Goal: Information Seeking & Learning: Find specific fact

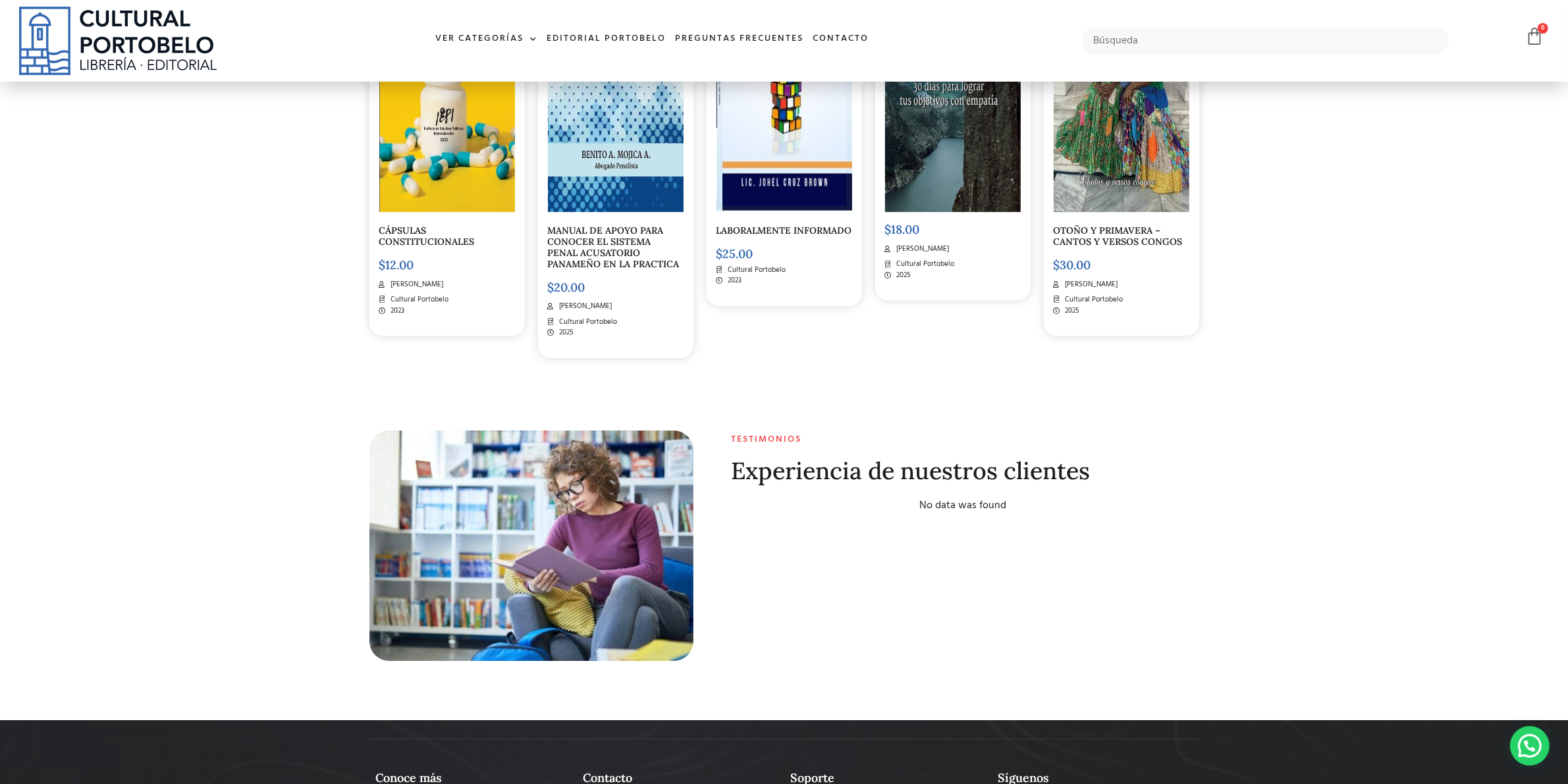
scroll to position [5469, 0]
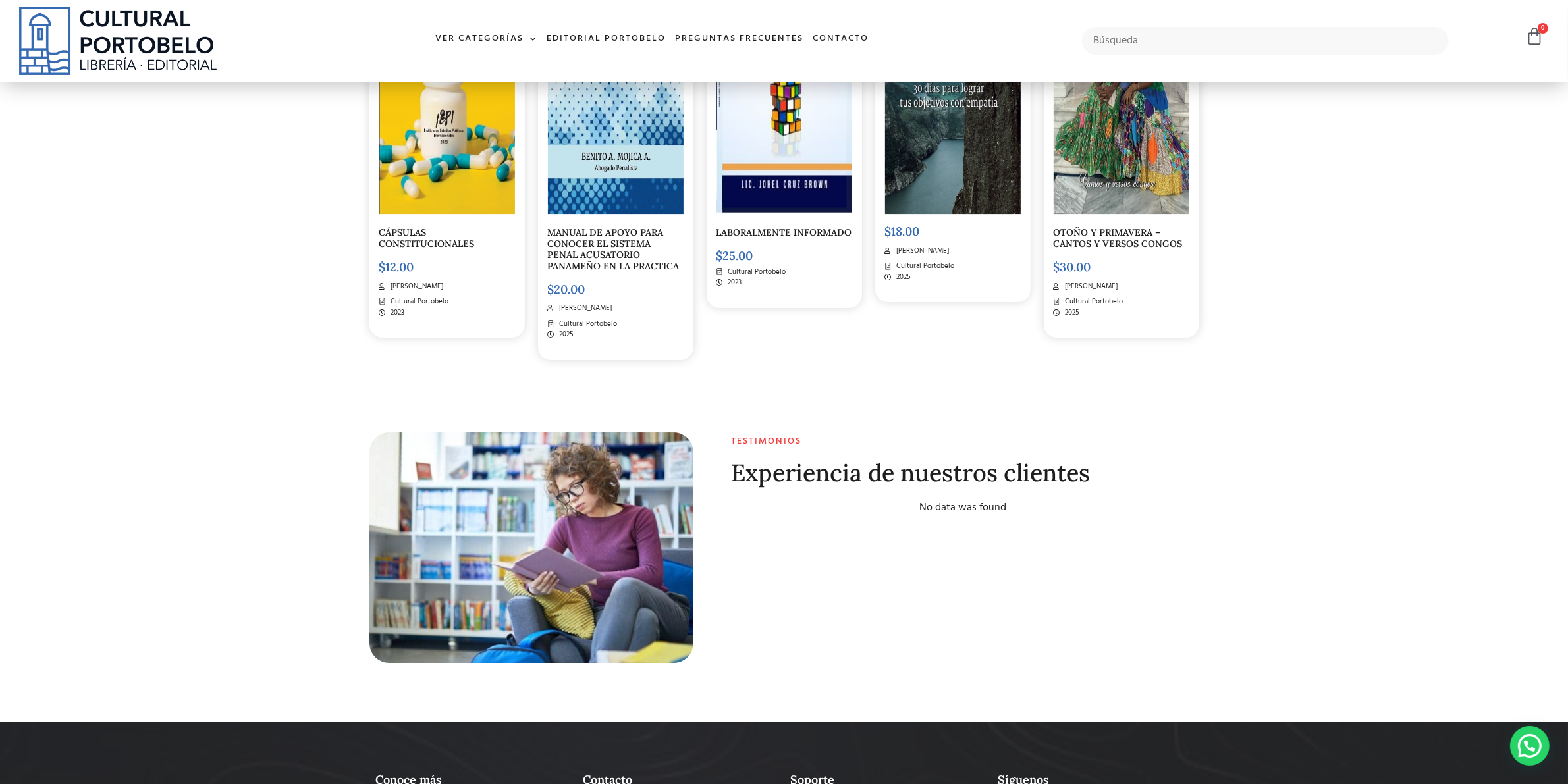
click at [980, 500] on div "No data was found" at bounding box center [964, 508] width 463 height 16
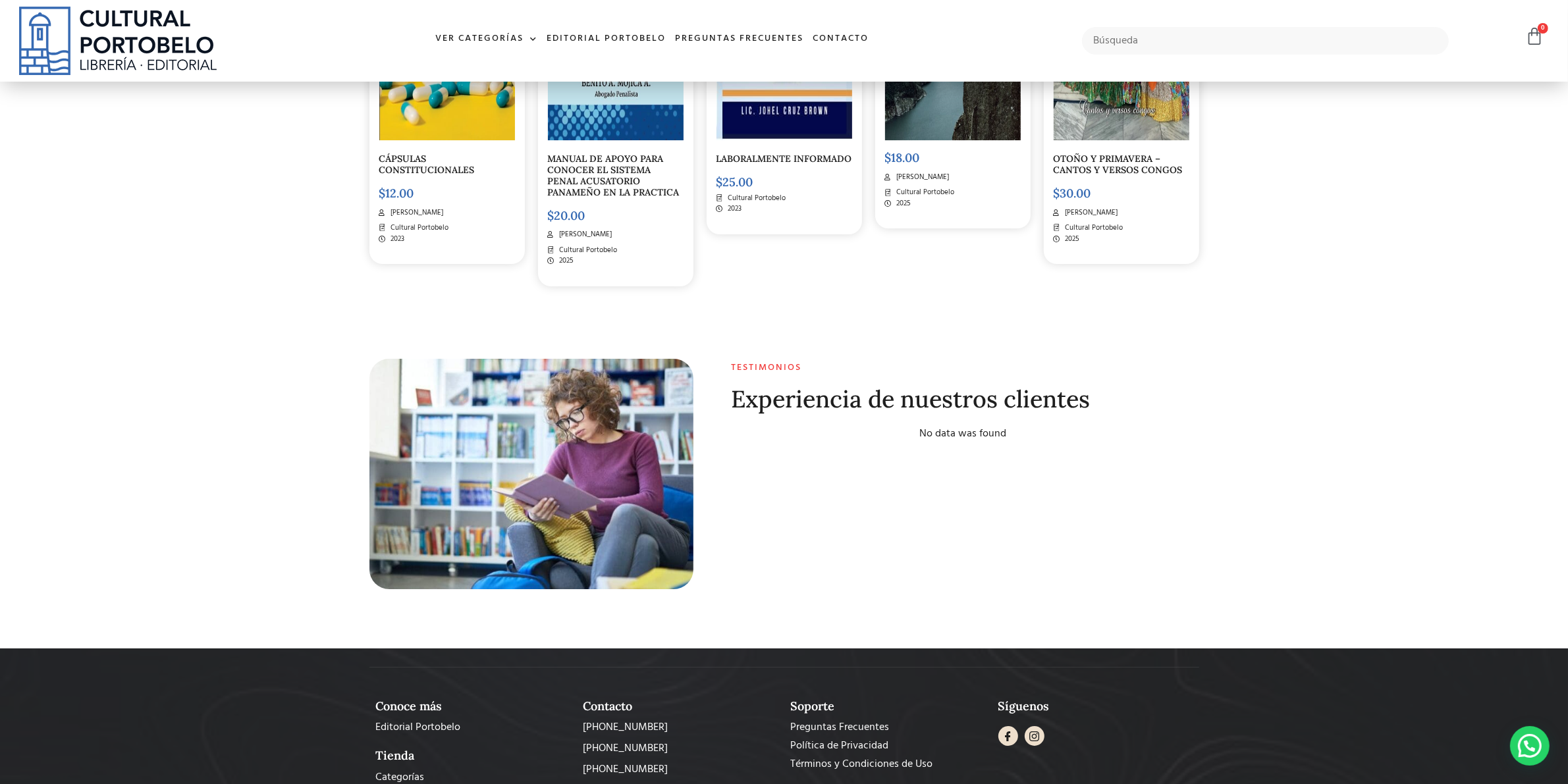
scroll to position [5633, 0]
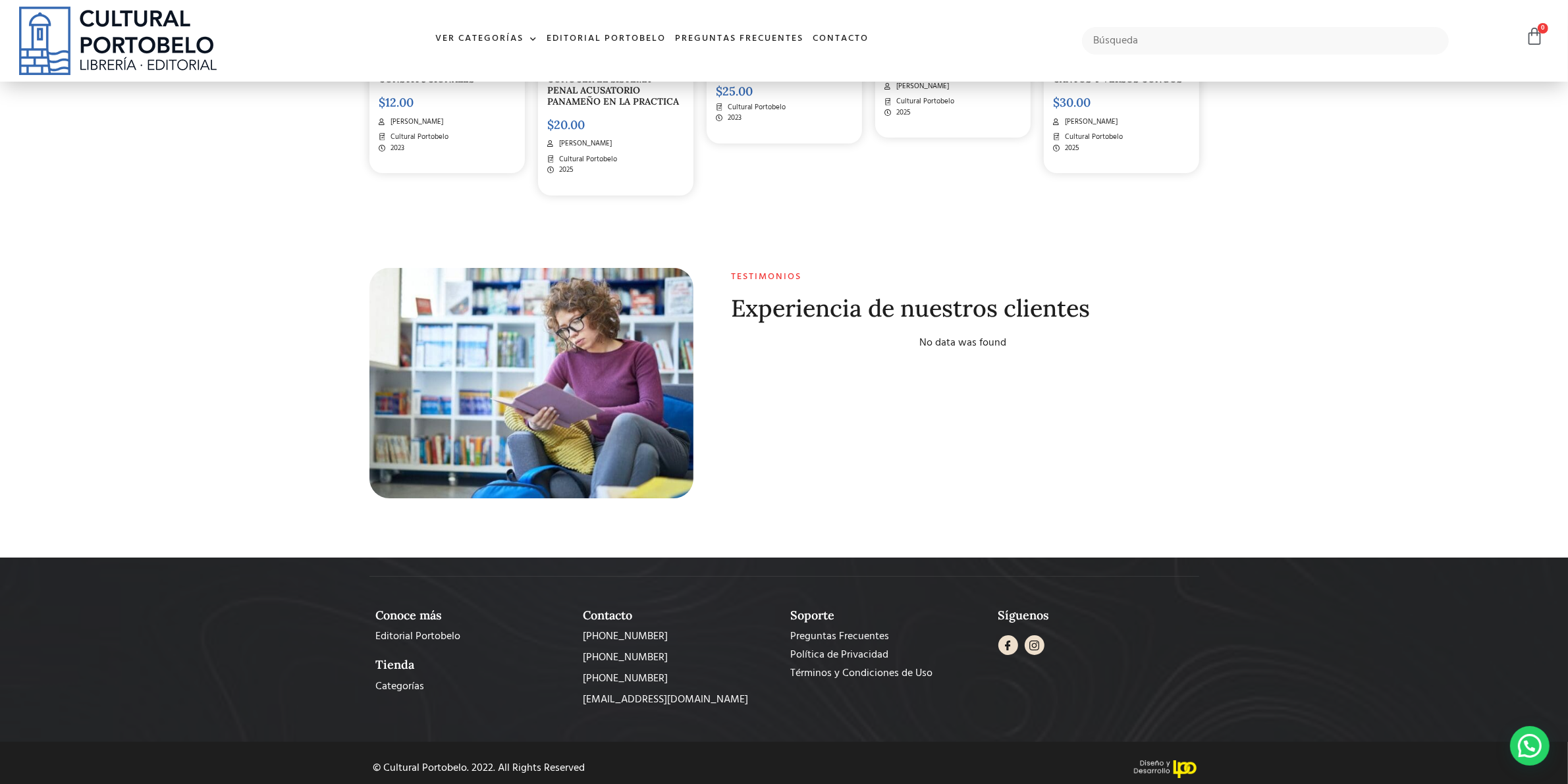
click at [781, 271] on h2 "Testimonios" at bounding box center [964, 277] width 463 height 12
click at [1058, 371] on div "Testimonios Experiencia de nuestros clientes No data was found" at bounding box center [953, 383] width 506 height 243
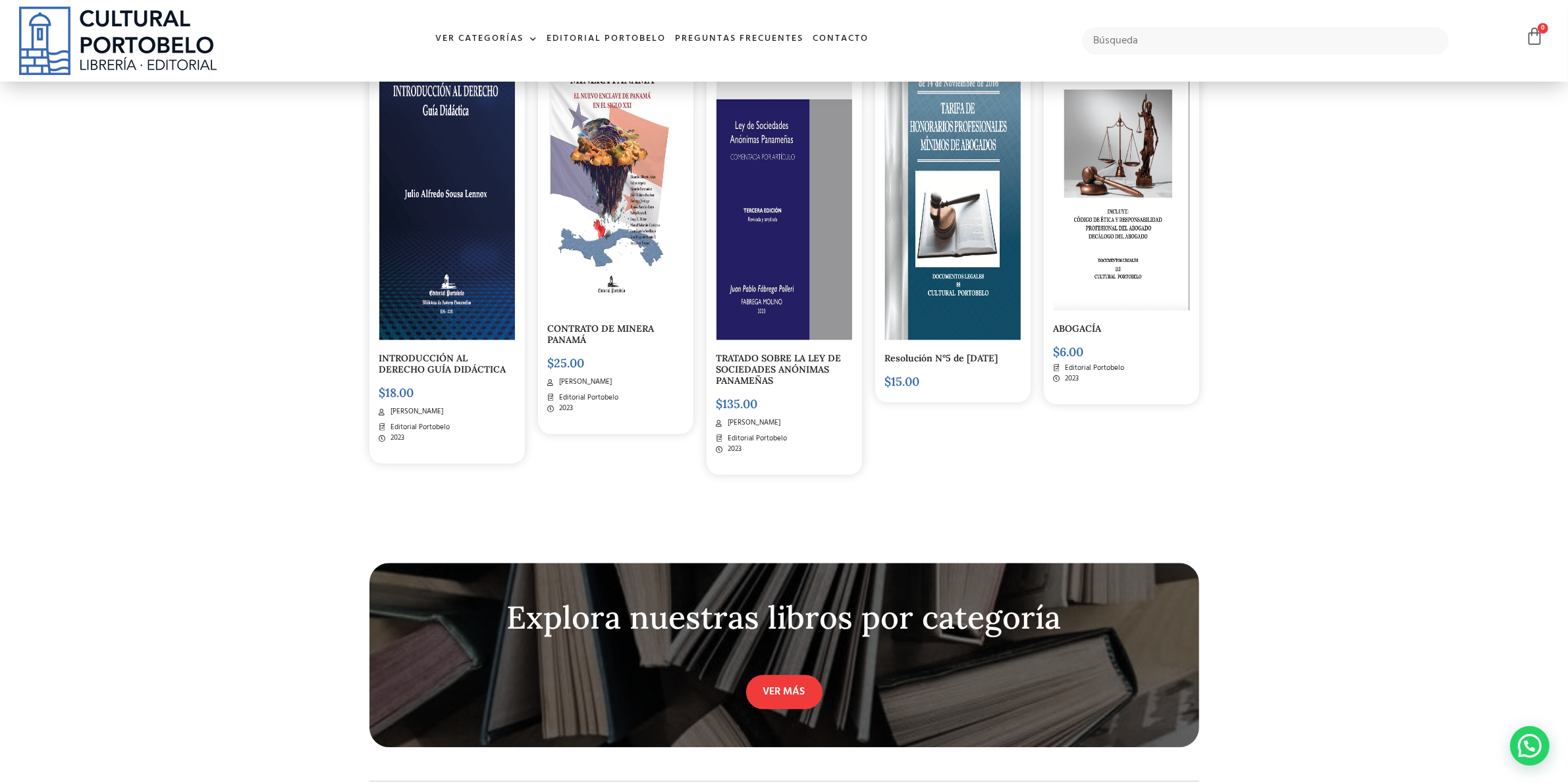
scroll to position [3905, 0]
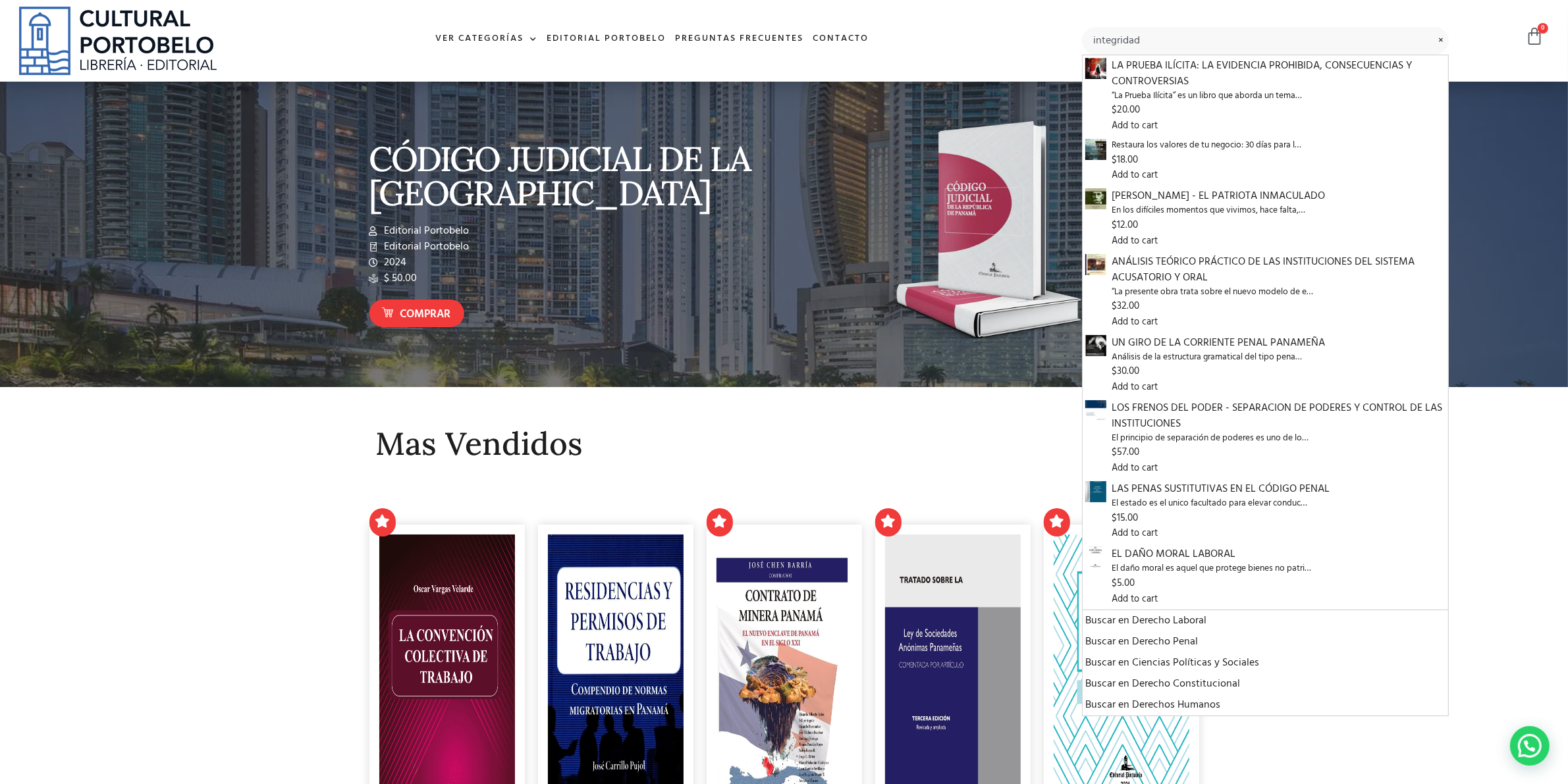
type input "integridad"
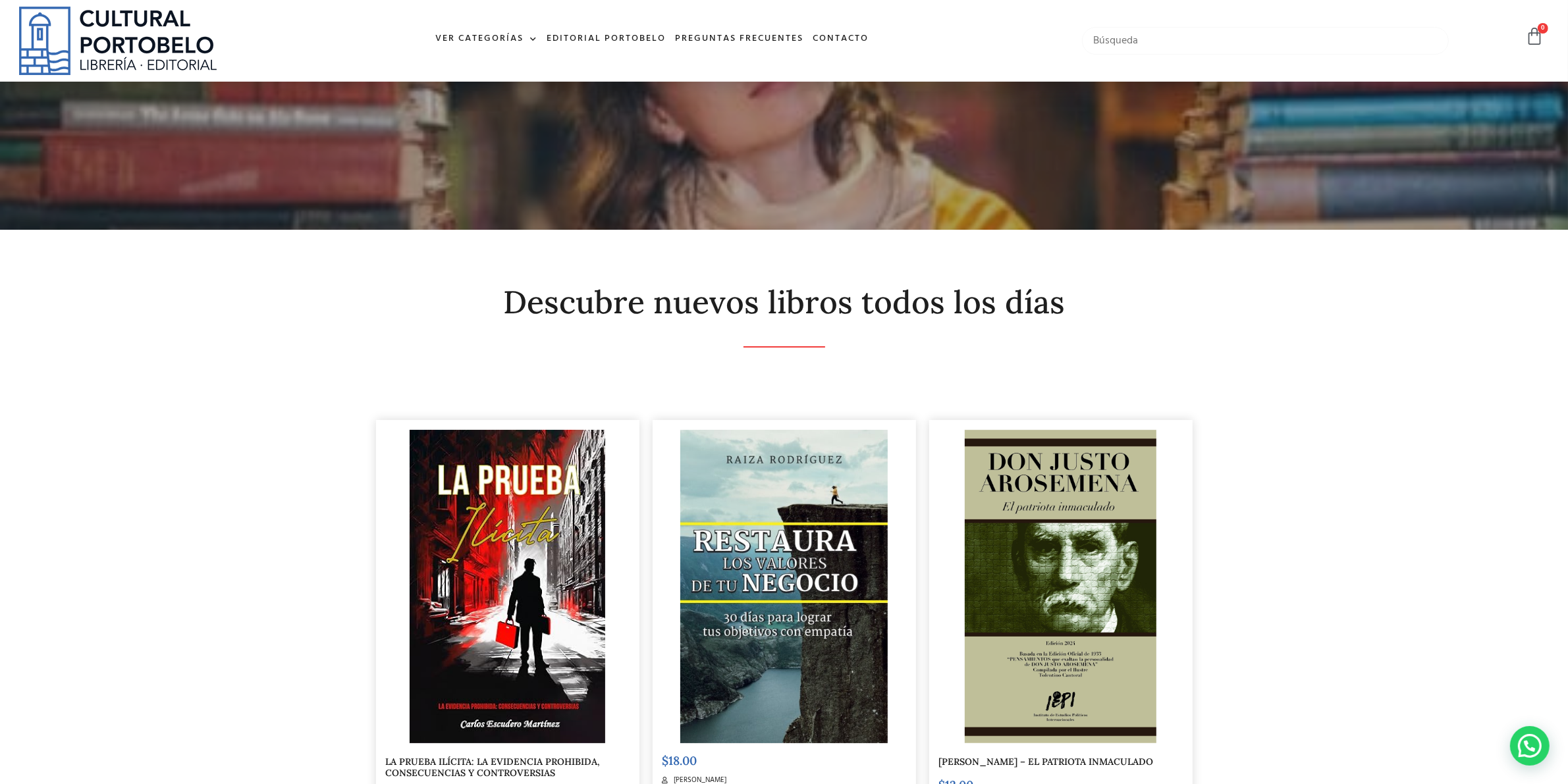
click at [1138, 40] on input "text" at bounding box center [1265, 41] width 367 height 27
type input "[PERSON_NAME]"
